Goal: Information Seeking & Learning: Learn about a topic

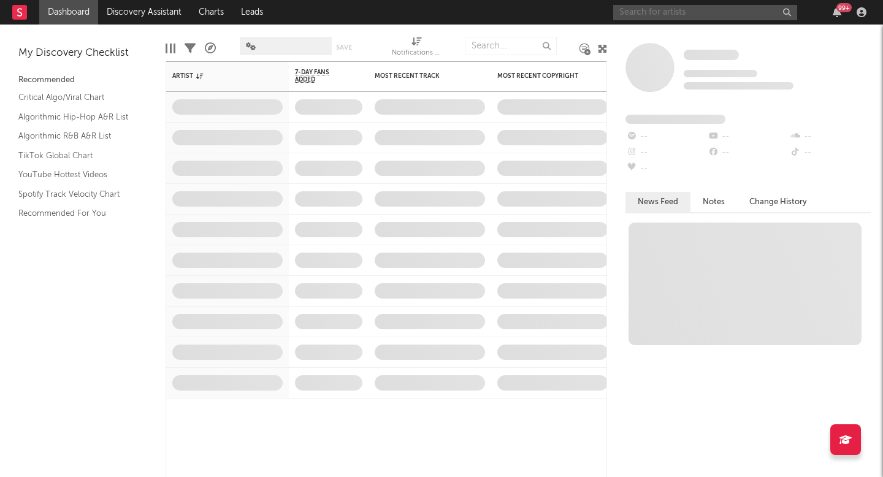
click at [696, 15] on input "text" at bounding box center [705, 12] width 184 height 15
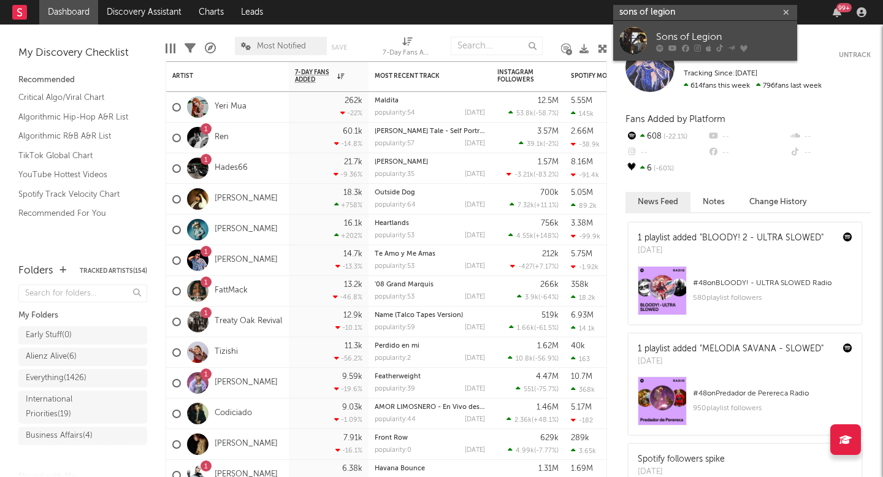
type input "sons of legion"
click at [708, 33] on div "Sons of Legion" at bounding box center [723, 36] width 135 height 15
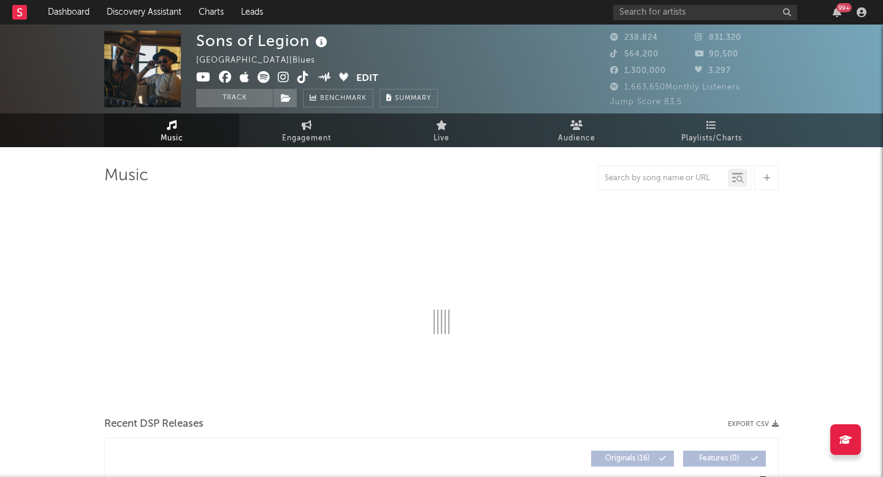
select select "6m"
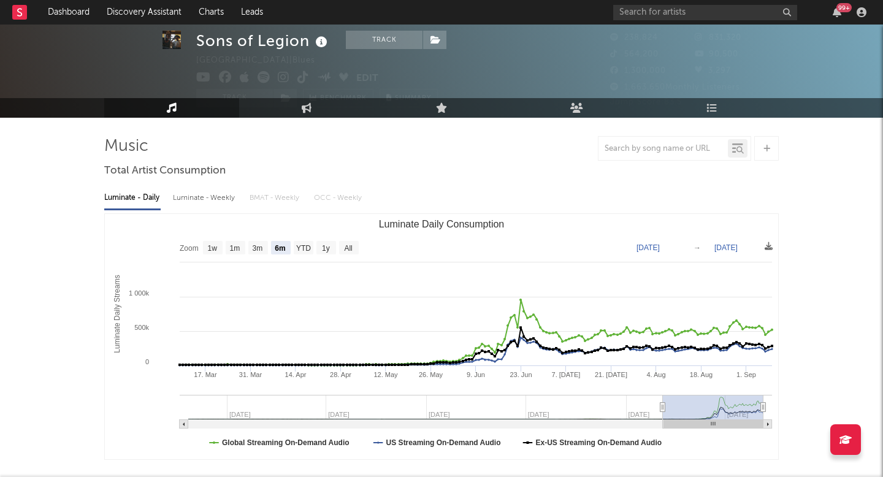
scroll to position [27, 0]
